Goal: Check status: Check status

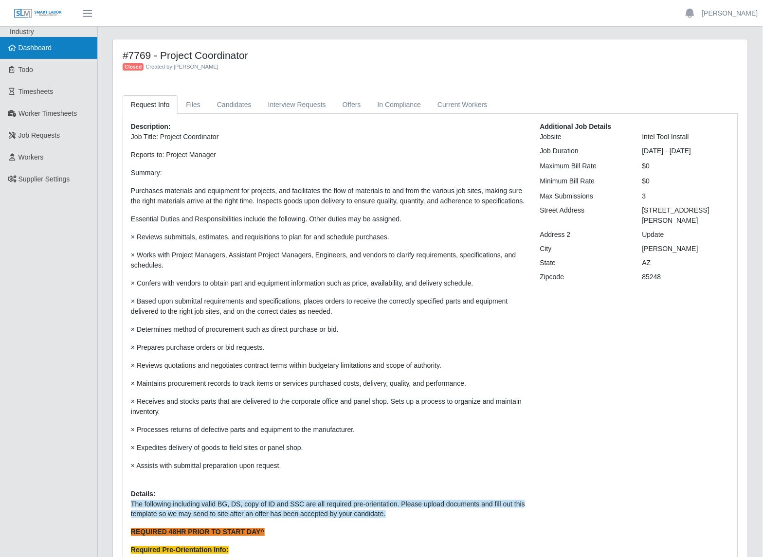
click at [33, 54] on link "Dashboard" at bounding box center [48, 48] width 97 height 22
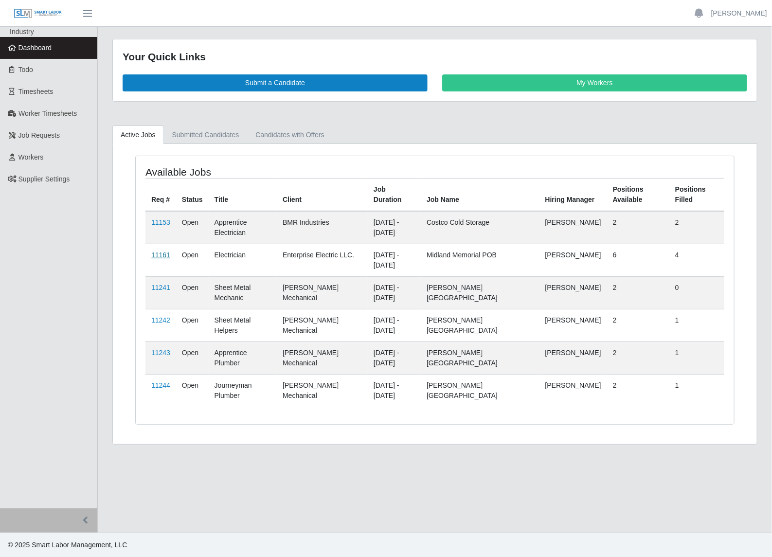
click at [163, 256] on link "11161" at bounding box center [160, 255] width 19 height 8
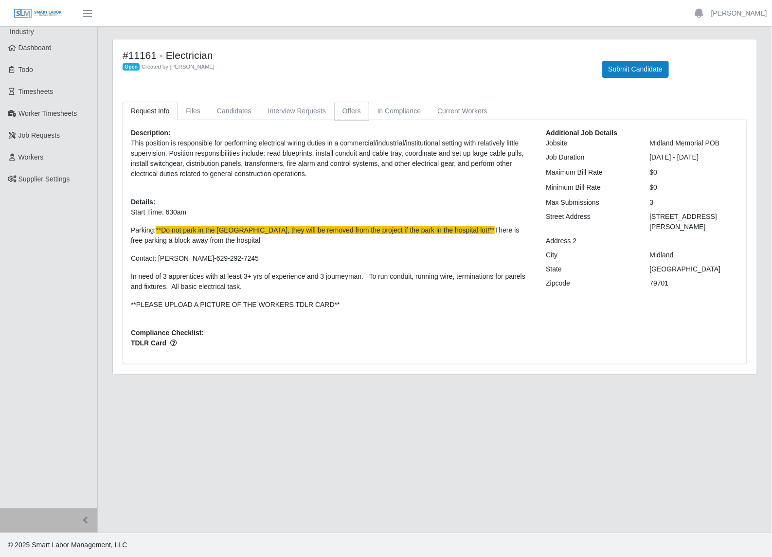
click at [352, 115] on link "Offers" at bounding box center [351, 111] width 35 height 19
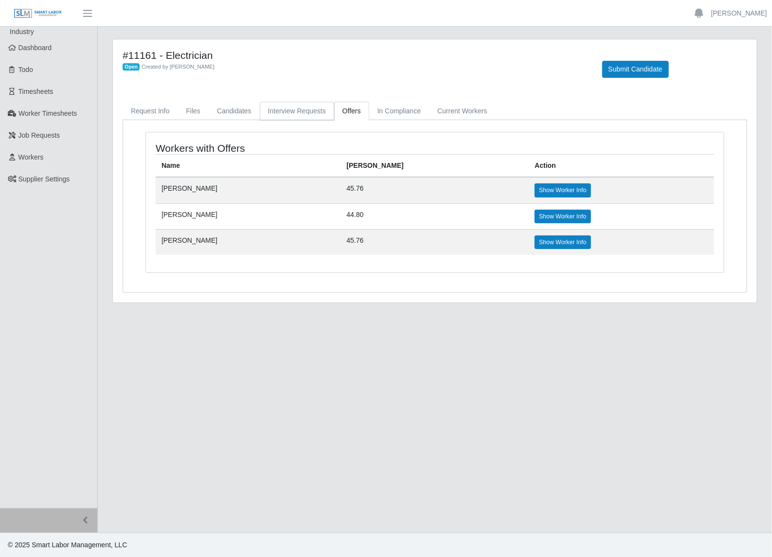
click at [315, 106] on link "Interview Requests" at bounding box center [297, 111] width 74 height 19
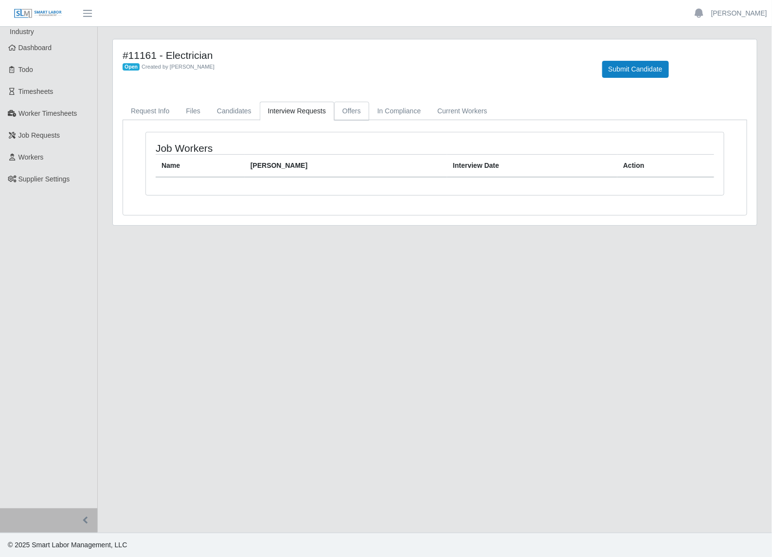
click at [346, 117] on link "Offers" at bounding box center [351, 111] width 35 height 19
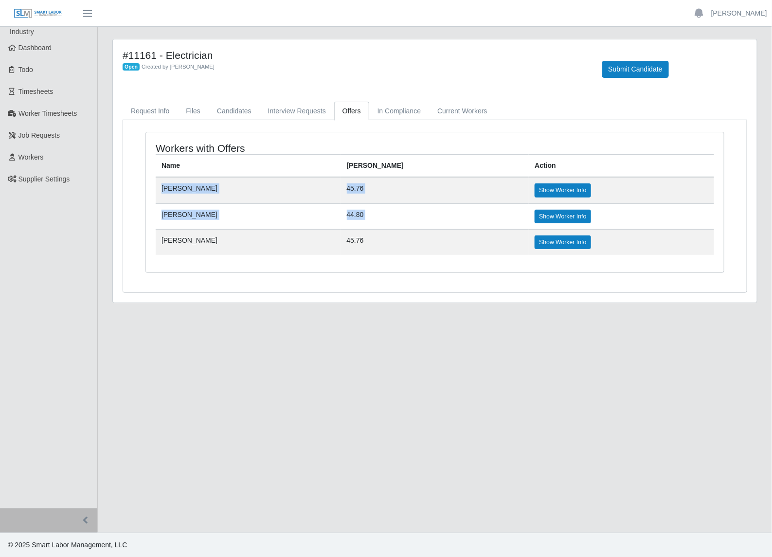
drag, startPoint x: 161, startPoint y: 186, endPoint x: 577, endPoint y: 210, distance: 416.6
click at [577, 210] on tbody "[PERSON_NAME] 45.76 Show Worker Info [PERSON_NAME] 44.80 Show Worker Info [PERS…" at bounding box center [435, 216] width 558 height 78
click at [319, 244] on td "[PERSON_NAME]" at bounding box center [248, 242] width 185 height 26
drag, startPoint x: 186, startPoint y: 191, endPoint x: 413, endPoint y: 215, distance: 228.4
click at [413, 215] on tbody "[PERSON_NAME] 45.76 Show Worker Info [PERSON_NAME] 44.80 Show Worker Info [PERS…" at bounding box center [435, 216] width 558 height 78
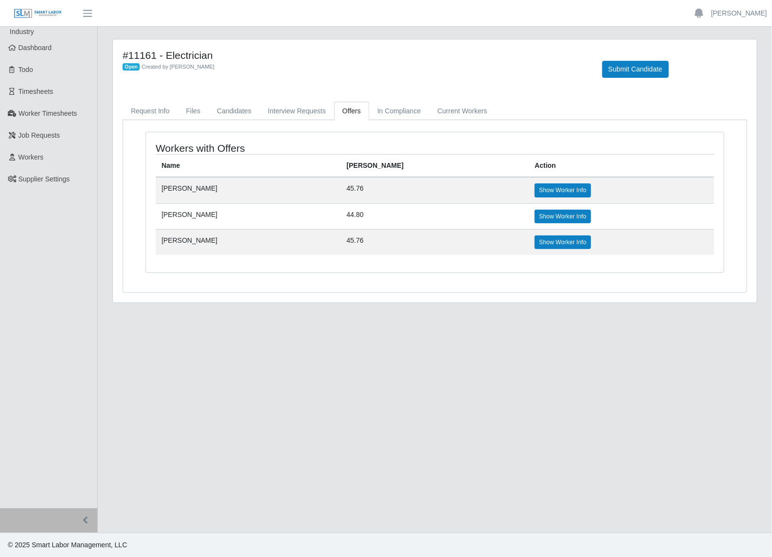
drag, startPoint x: 413, startPoint y: 215, endPoint x: 357, endPoint y: 241, distance: 62.7
click at [341, 241] on td "[PERSON_NAME]" at bounding box center [248, 242] width 185 height 26
drag, startPoint x: 411, startPoint y: 213, endPoint x: 150, endPoint y: 188, distance: 262.3
click at [150, 188] on div "Workers with Offers Name [PERSON_NAME] Rate Action [PERSON_NAME] 45.76 Show Wor…" at bounding box center [435, 202] width 578 height 140
drag, startPoint x: 150, startPoint y: 188, endPoint x: 192, endPoint y: 231, distance: 60.2
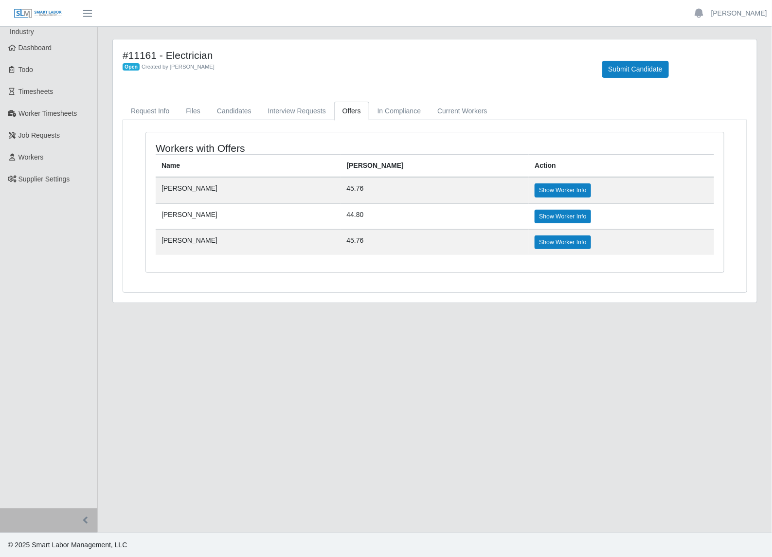
click at [192, 231] on td "[PERSON_NAME]" at bounding box center [248, 242] width 185 height 26
drag, startPoint x: 161, startPoint y: 185, endPoint x: 415, endPoint y: 247, distance: 261.3
click at [415, 247] on tbody "[PERSON_NAME] 45.76 Show Worker Info [PERSON_NAME] 44.80 Show Worker Info [PERS…" at bounding box center [435, 216] width 558 height 78
drag, startPoint x: 415, startPoint y: 247, endPoint x: 346, endPoint y: 280, distance: 76.4
click at [346, 280] on div "Workers with Offers Name [PERSON_NAME] Rate Action [PERSON_NAME] 45.76 Show Wor…" at bounding box center [434, 208] width 593 height 153
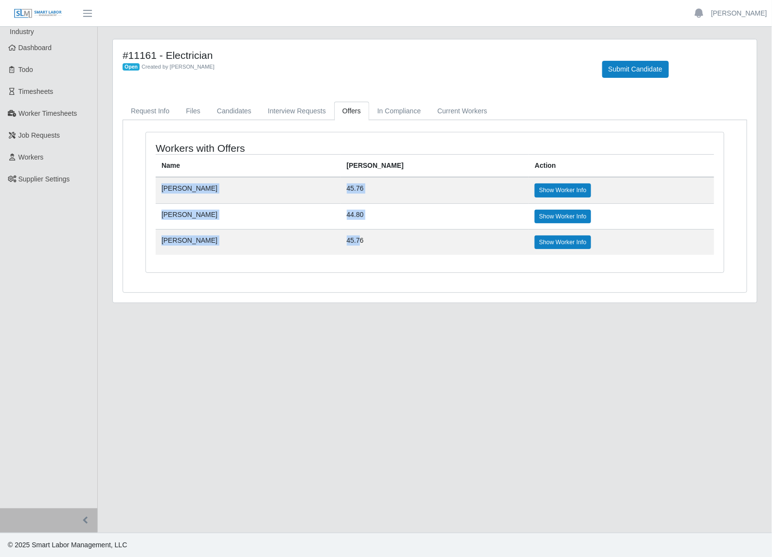
drag, startPoint x: 161, startPoint y: 188, endPoint x: 397, endPoint y: 256, distance: 246.3
click at [397, 255] on tbody "[PERSON_NAME] 45.76 Show Worker Info [PERSON_NAME] 44.80 Show Worker Info [PERS…" at bounding box center [435, 216] width 558 height 78
drag, startPoint x: 397, startPoint y: 256, endPoint x: 383, endPoint y: 269, distance: 19.3
click at [383, 269] on div "Workers with Offers Name [PERSON_NAME] Rate Action [PERSON_NAME] 45.76 Show Wor…" at bounding box center [435, 202] width 578 height 140
click at [165, 183] on td "[PERSON_NAME]" at bounding box center [248, 190] width 185 height 26
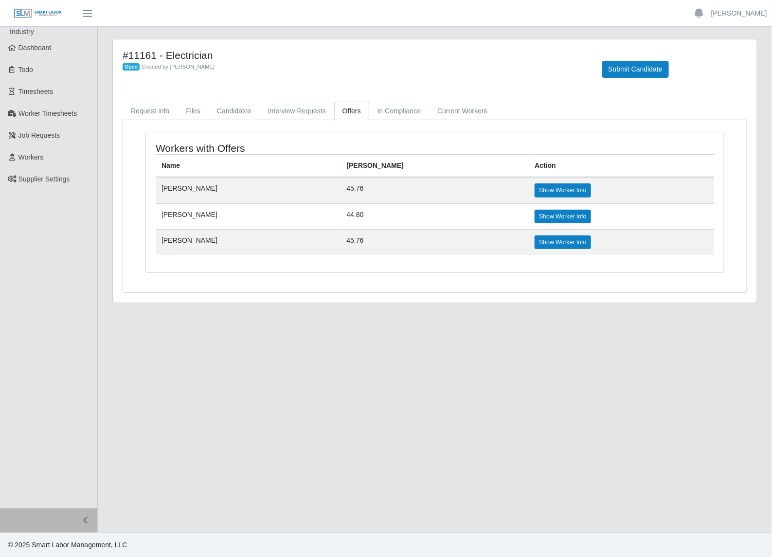
click at [169, 225] on td "[PERSON_NAME]" at bounding box center [248, 216] width 185 height 26
click at [163, 191] on td "[PERSON_NAME]" at bounding box center [248, 190] width 185 height 26
drag, startPoint x: 163, startPoint y: 188, endPoint x: 223, endPoint y: 223, distance: 68.9
click at [223, 223] on tbody "[PERSON_NAME] 45.76 Show Worker Info [PERSON_NAME] 44.80 Show Worker Info [PERS…" at bounding box center [435, 216] width 558 height 78
drag, startPoint x: 223, startPoint y: 223, endPoint x: 254, endPoint y: 230, distance: 32.4
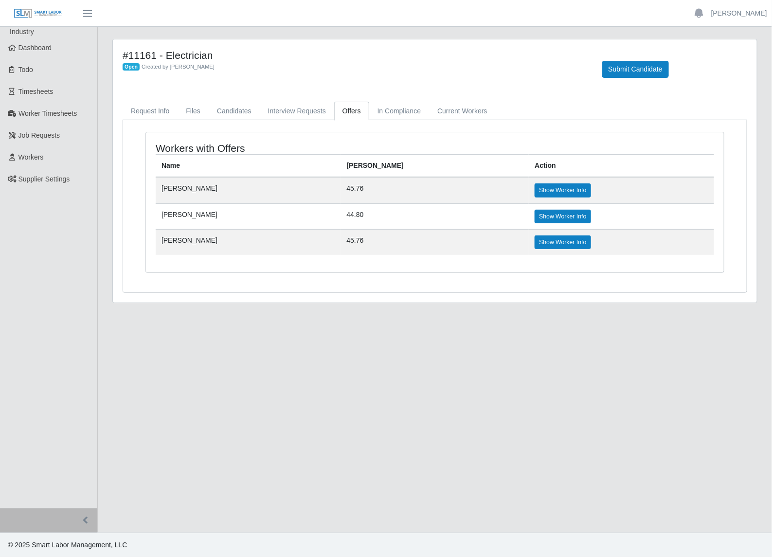
click at [254, 230] on td "[PERSON_NAME]" at bounding box center [248, 242] width 185 height 26
click at [163, 188] on td "[PERSON_NAME]" at bounding box center [248, 190] width 185 height 26
drag, startPoint x: 163, startPoint y: 185, endPoint x: 439, endPoint y: 241, distance: 281.9
click at [439, 241] on tbody "[PERSON_NAME] 45.76 Show Worker Info [PERSON_NAME] 44.80 Show Worker Info [PERS…" at bounding box center [435, 216] width 558 height 78
click at [243, 245] on td "[PERSON_NAME]" at bounding box center [248, 242] width 185 height 26
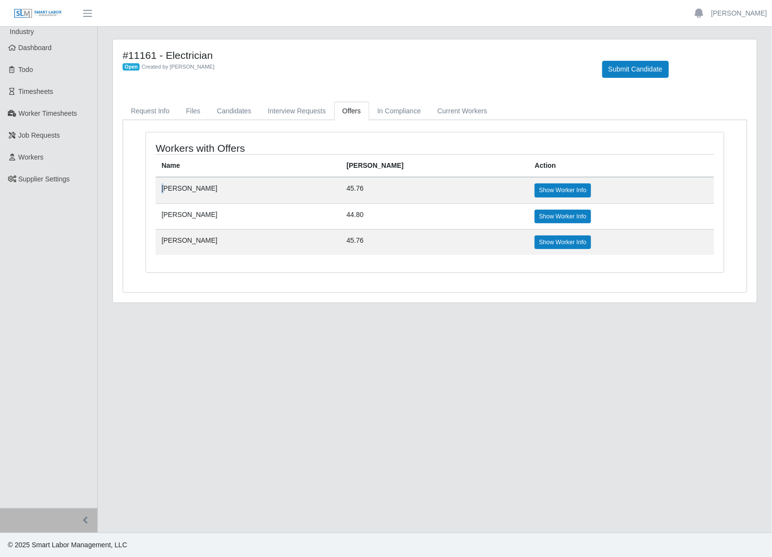
click at [164, 185] on td "[PERSON_NAME]" at bounding box center [248, 190] width 185 height 26
drag, startPoint x: 164, startPoint y: 185, endPoint x: 258, endPoint y: 230, distance: 103.3
click at [195, 213] on td "[PERSON_NAME]" at bounding box center [248, 216] width 185 height 26
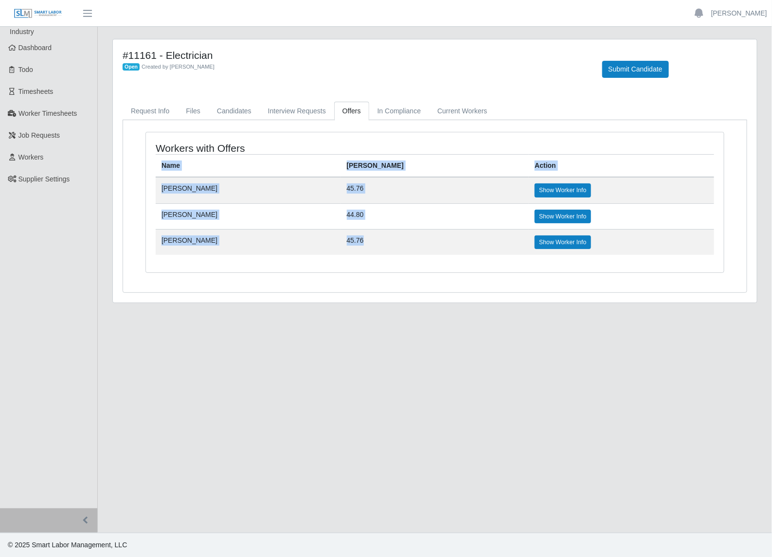
drag, startPoint x: 404, startPoint y: 241, endPoint x: 154, endPoint y: 173, distance: 259.0
click at [154, 173] on div "Workers with Offers Name [PERSON_NAME] Rate Action [PERSON_NAME] 45.76 Show Wor…" at bounding box center [435, 202] width 578 height 140
drag, startPoint x: 154, startPoint y: 173, endPoint x: 190, endPoint y: 207, distance: 49.9
click at [190, 207] on td "[PERSON_NAME]" at bounding box center [248, 216] width 185 height 26
drag, startPoint x: 408, startPoint y: 248, endPoint x: 161, endPoint y: 169, distance: 258.6
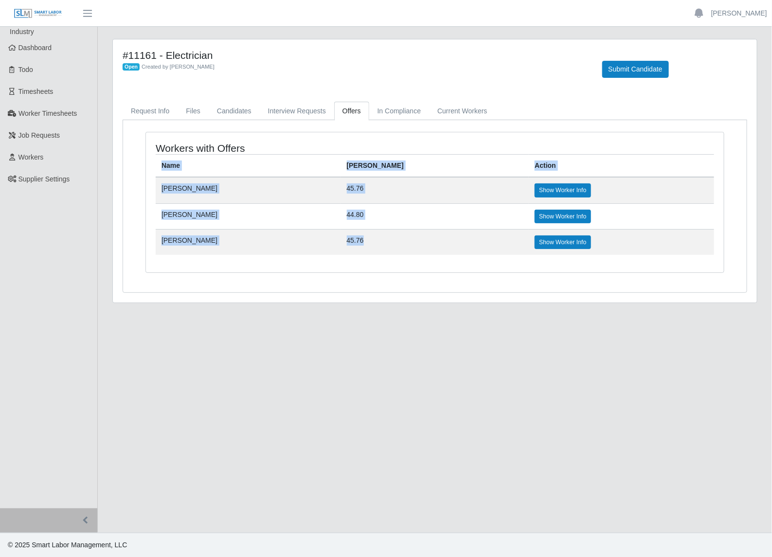
click at [161, 169] on table "Name [PERSON_NAME] Rate Action [PERSON_NAME] 45.76 Show Worker Info [PERSON_NAM…" at bounding box center [435, 204] width 558 height 101
drag, startPoint x: 161, startPoint y: 169, endPoint x: 261, endPoint y: 229, distance: 116.5
click at [252, 227] on td "[PERSON_NAME]" at bounding box center [248, 216] width 185 height 26
drag, startPoint x: 405, startPoint y: 240, endPoint x: 163, endPoint y: 158, distance: 255.2
click at [163, 158] on table "Name [PERSON_NAME] Rate Action [PERSON_NAME] 45.76 Show Worker Info [PERSON_NAM…" at bounding box center [435, 204] width 558 height 101
